Goal: Navigation & Orientation: Go to known website

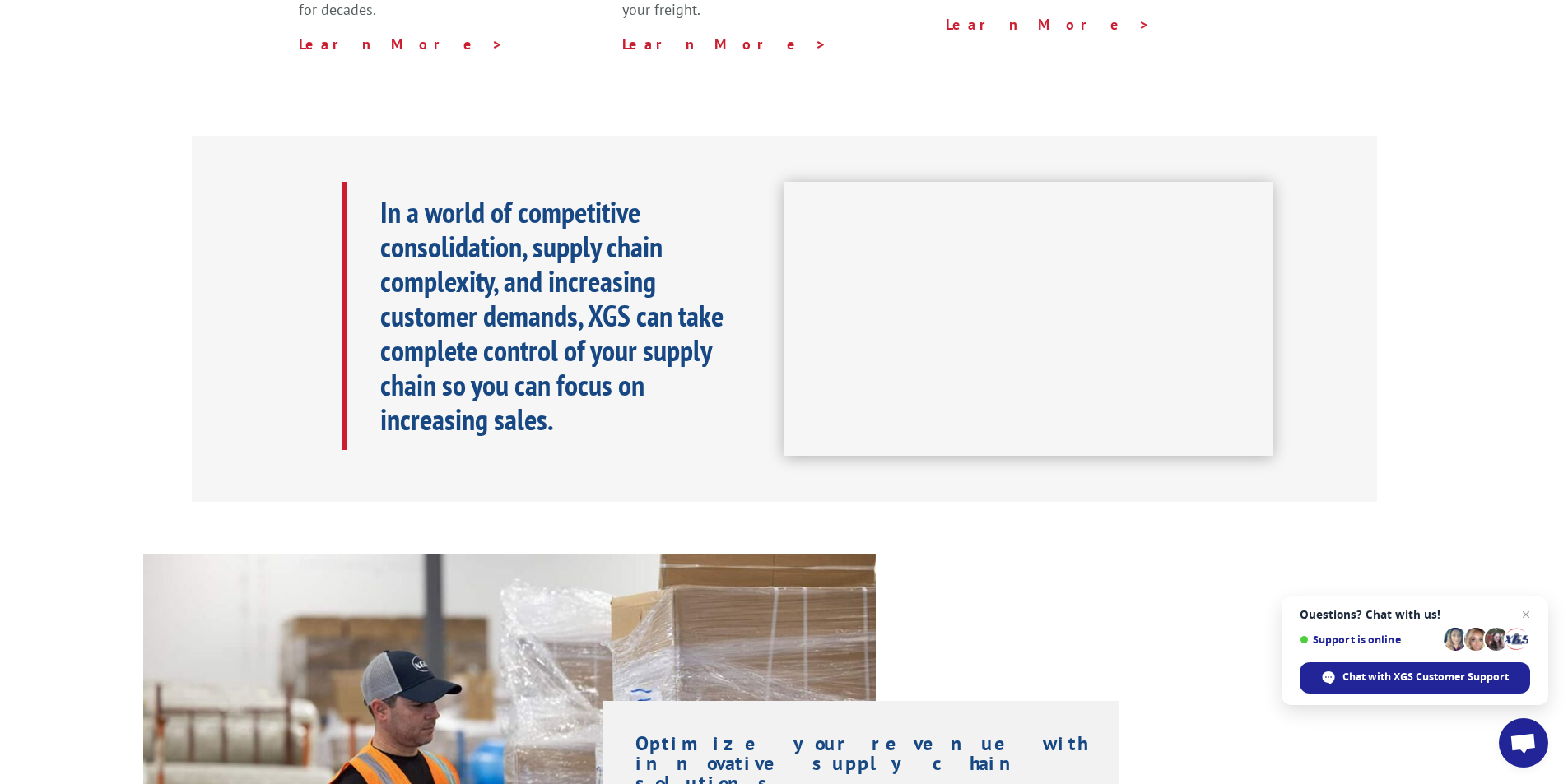
scroll to position [247, 0]
